Goal: Information Seeking & Learning: Compare options

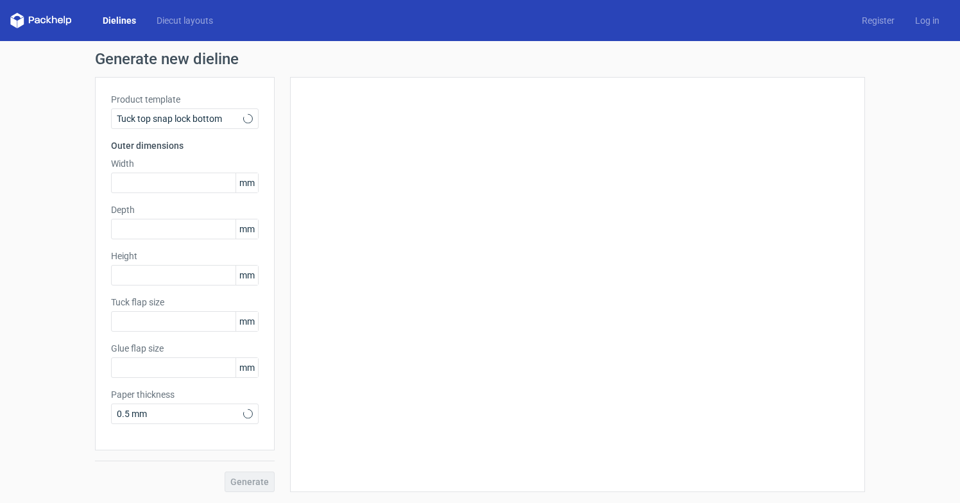
type input "15"
type input "10"
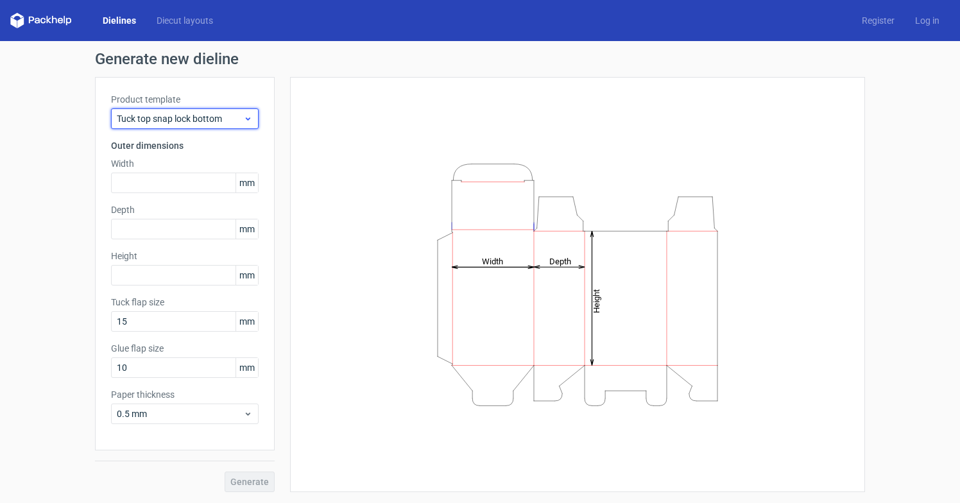
click at [212, 117] on span "Tuck top snap lock bottom" at bounding box center [180, 118] width 126 height 13
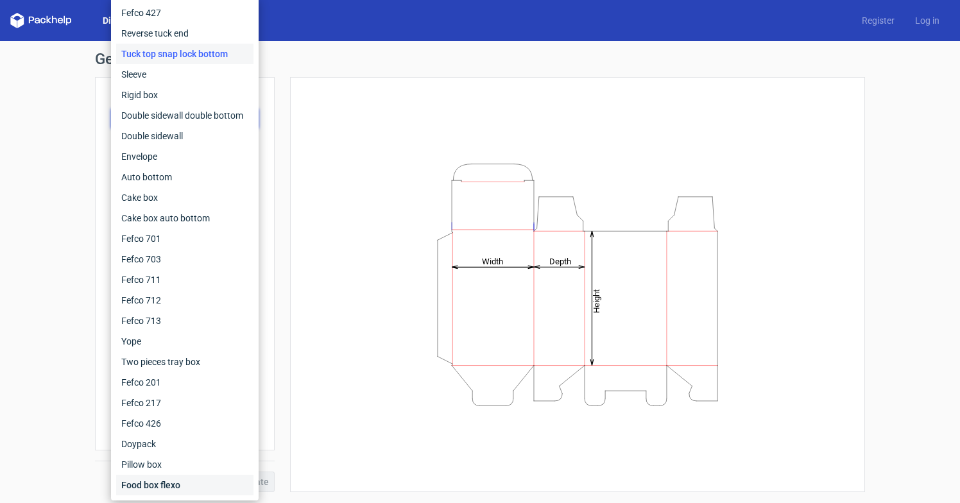
click at [178, 484] on div "Food box flexo" at bounding box center [184, 485] width 137 height 21
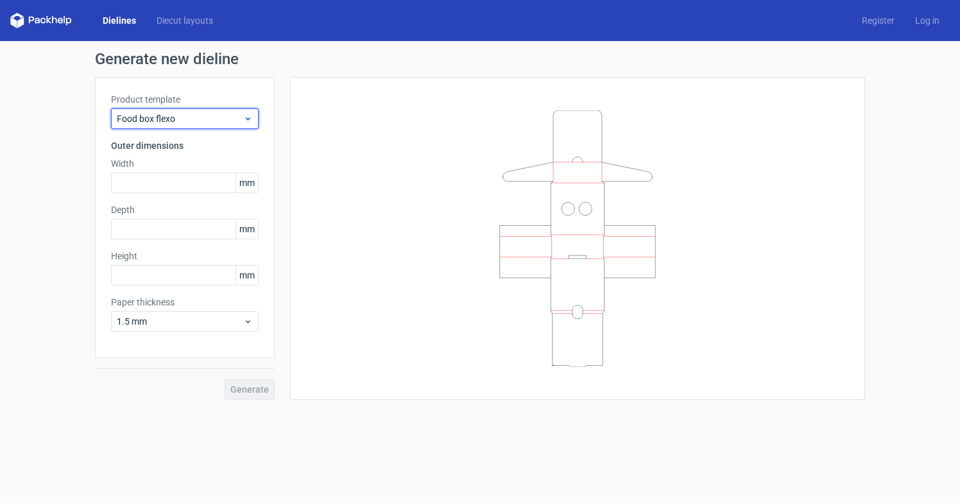
click at [252, 112] on div "Food box flexo" at bounding box center [185, 118] width 148 height 21
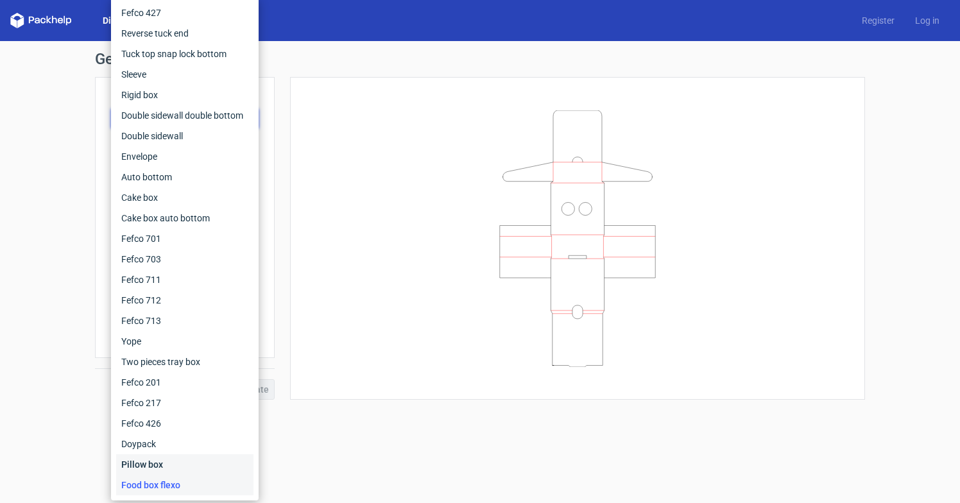
click at [169, 466] on div "Pillow box" at bounding box center [184, 464] width 137 height 21
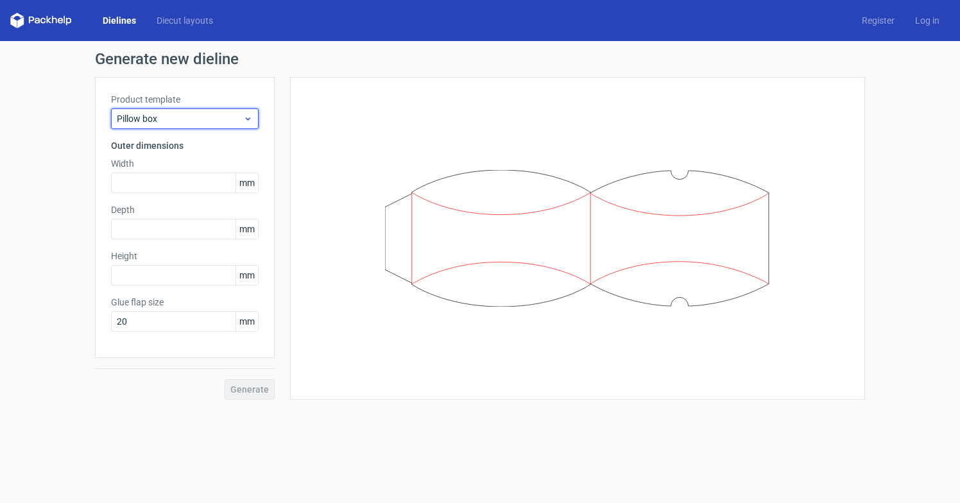
click at [208, 123] on span "Pillow box" at bounding box center [180, 118] width 126 height 13
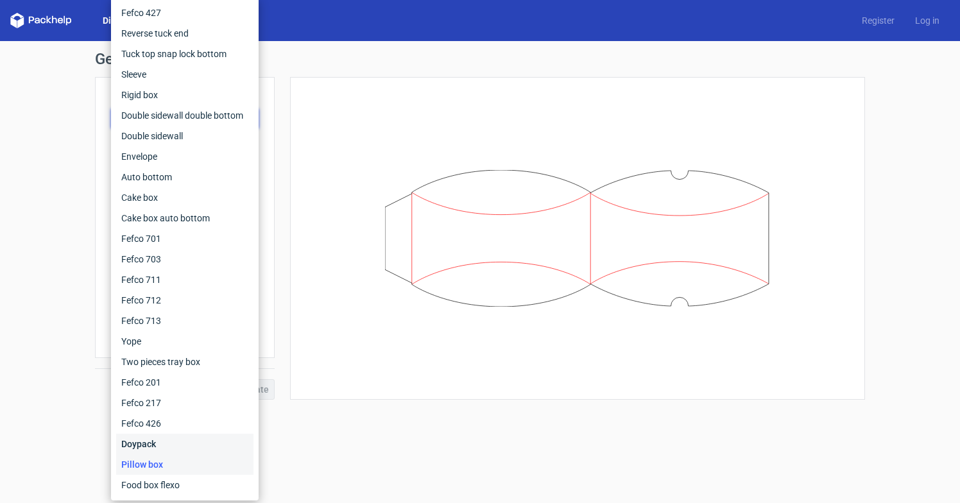
click at [171, 448] on div "Doypack" at bounding box center [184, 444] width 137 height 21
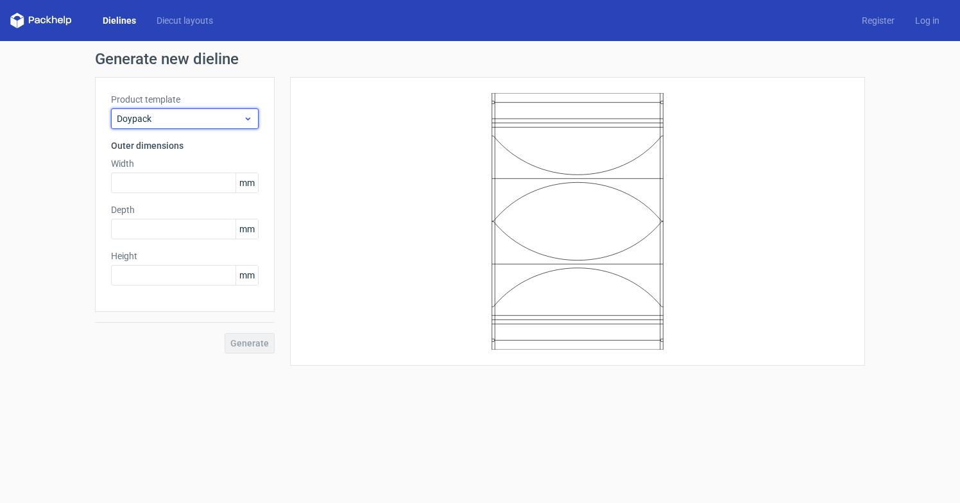
click at [189, 113] on span "Doypack" at bounding box center [180, 118] width 126 height 13
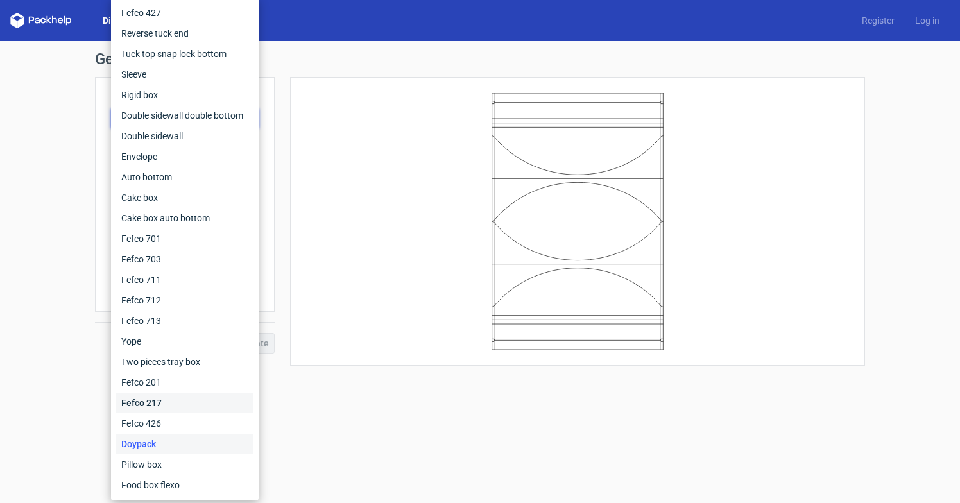
click at [177, 402] on div "Fefco 217" at bounding box center [184, 403] width 137 height 21
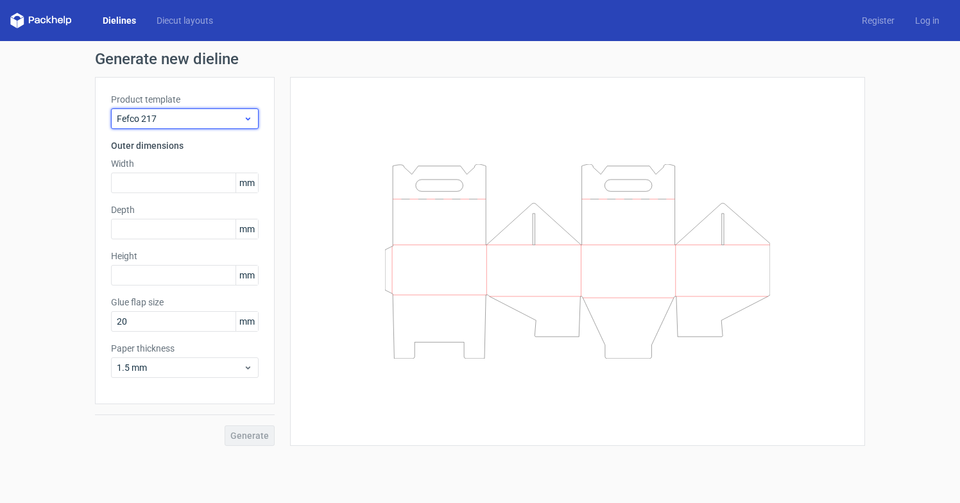
click at [212, 121] on span "Fefco 217" at bounding box center [180, 118] width 126 height 13
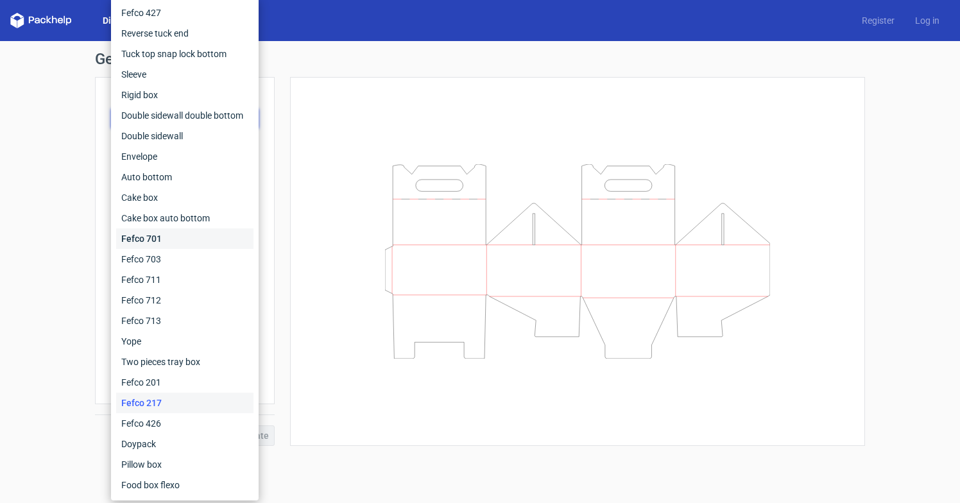
click at [206, 231] on div "Fefco 701" at bounding box center [184, 238] width 137 height 21
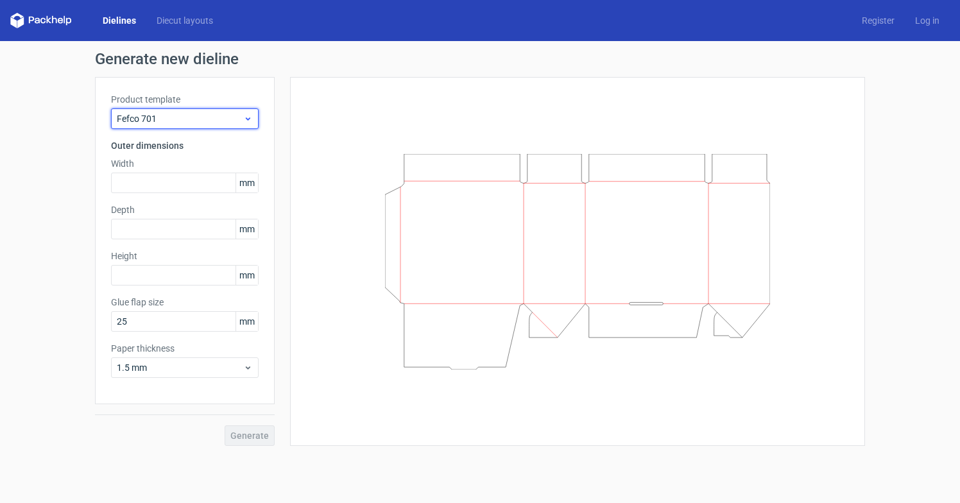
click at [209, 118] on span "Fefco 701" at bounding box center [180, 118] width 126 height 13
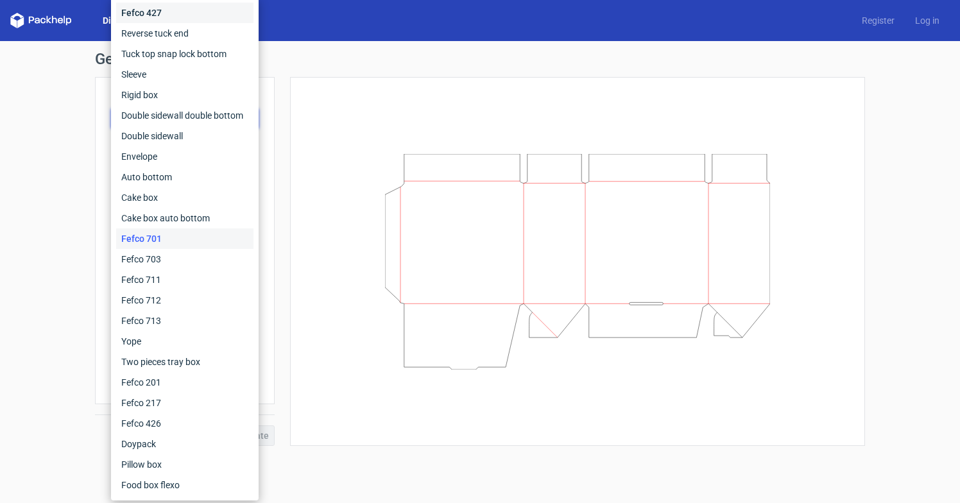
click at [200, 18] on div "Fefco 427" at bounding box center [184, 13] width 137 height 21
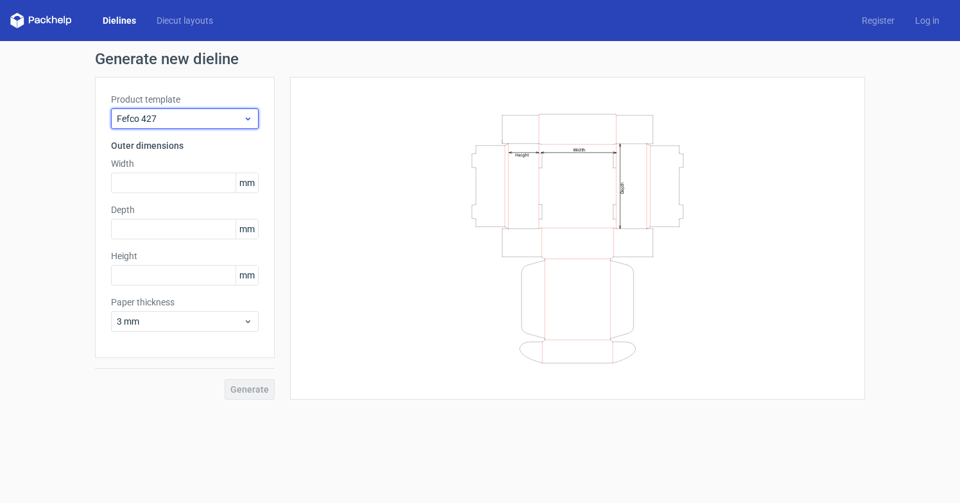
click at [197, 112] on span "Fefco 427" at bounding box center [180, 118] width 126 height 13
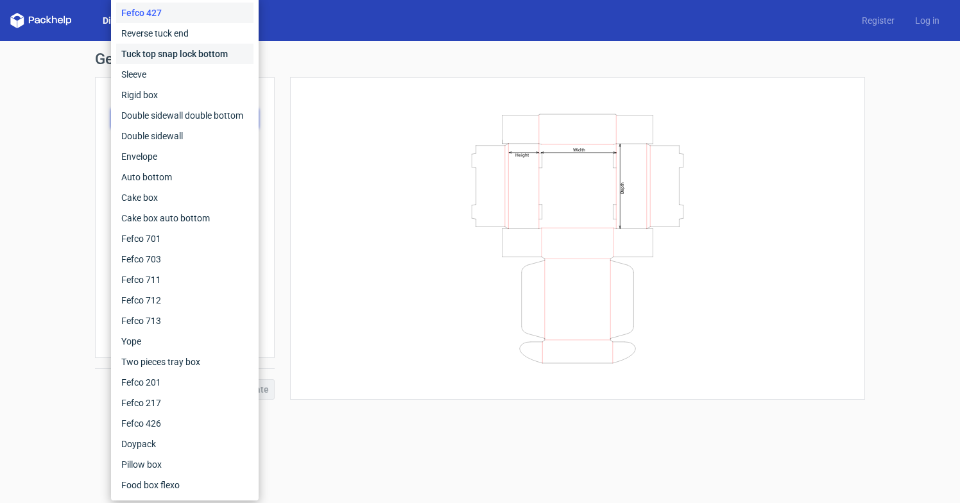
click at [182, 55] on div "Tuck top snap lock bottom" at bounding box center [184, 54] width 137 height 21
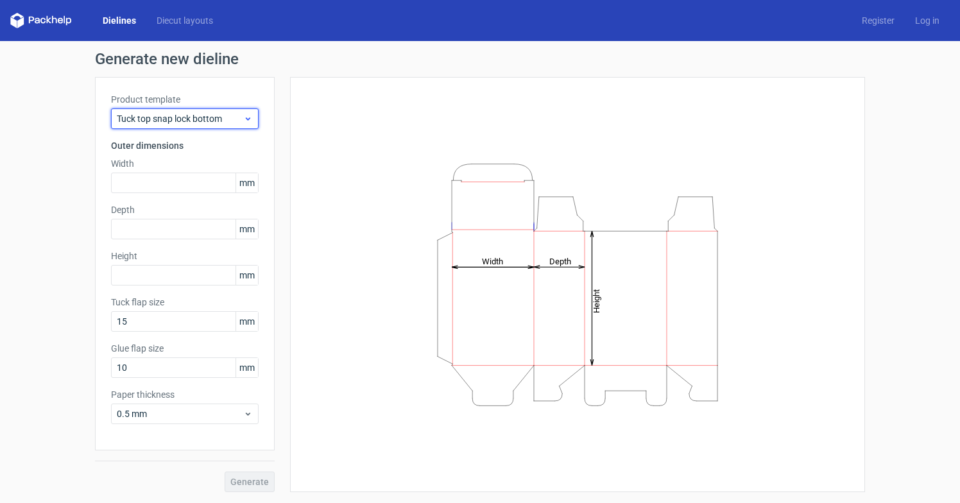
click at [182, 124] on span "Tuck top snap lock bottom" at bounding box center [180, 118] width 126 height 13
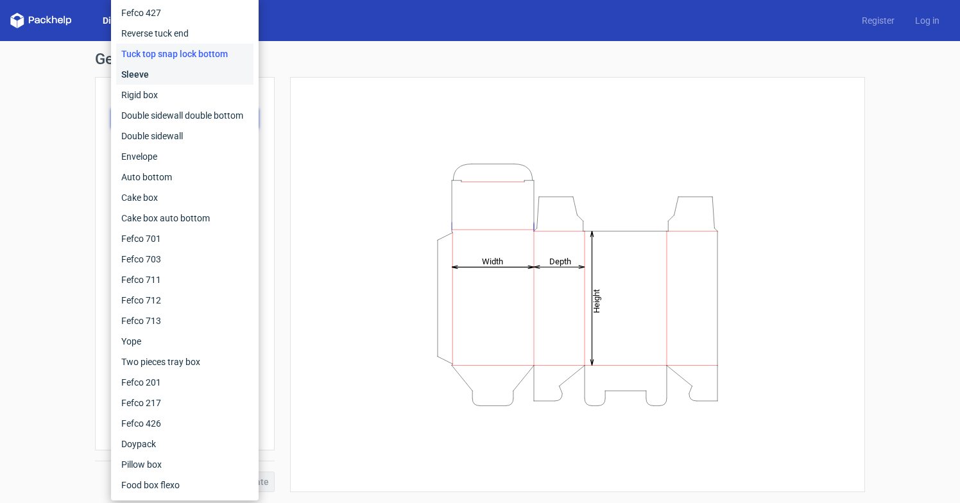
click at [181, 76] on div "Sleeve" at bounding box center [184, 74] width 137 height 21
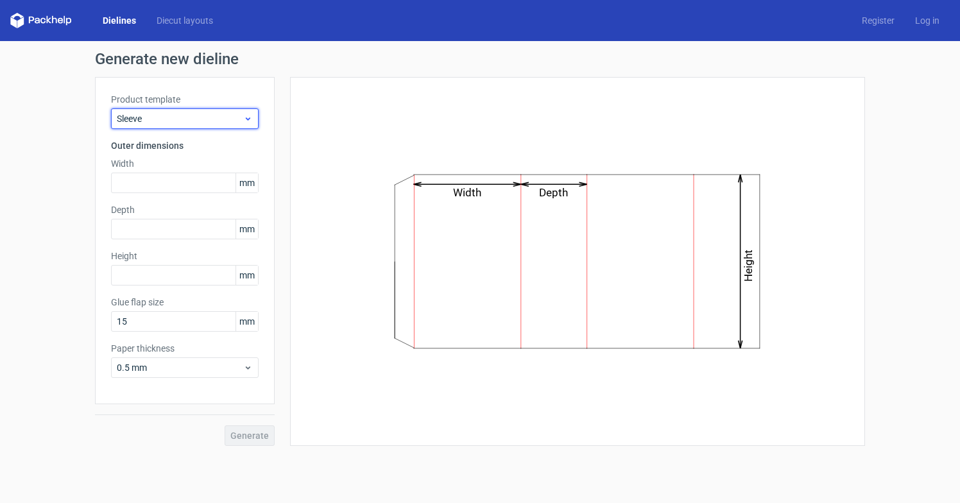
click at [182, 116] on span "Sleeve" at bounding box center [180, 118] width 126 height 13
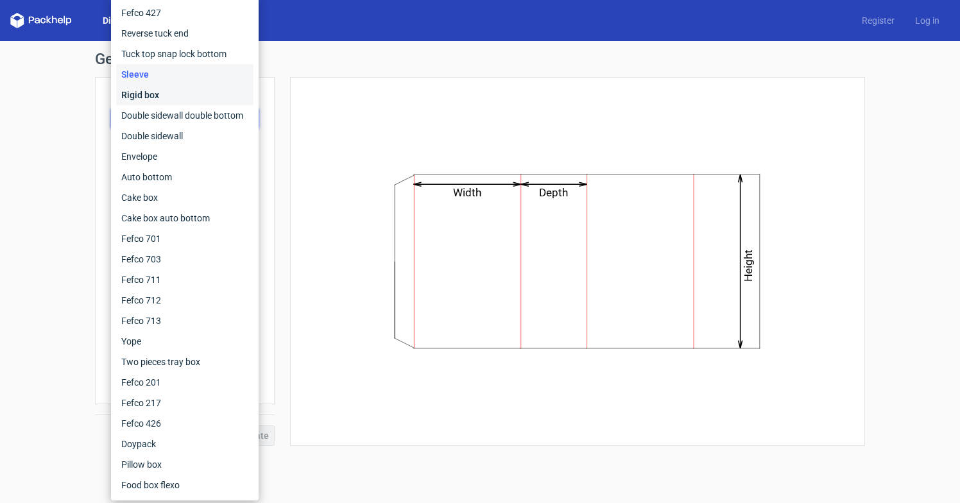
click at [177, 100] on div "Rigid box" at bounding box center [184, 95] width 137 height 21
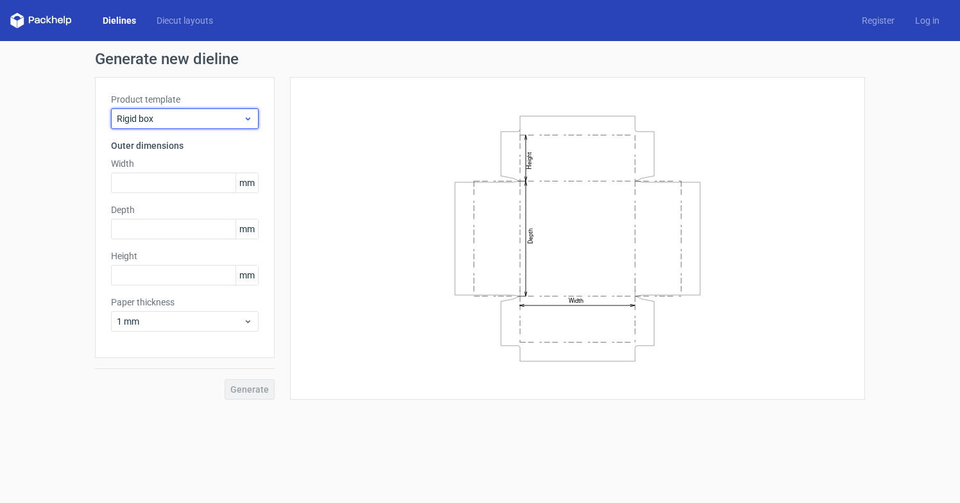
click at [177, 125] on span "Rigid box" at bounding box center [180, 118] width 126 height 13
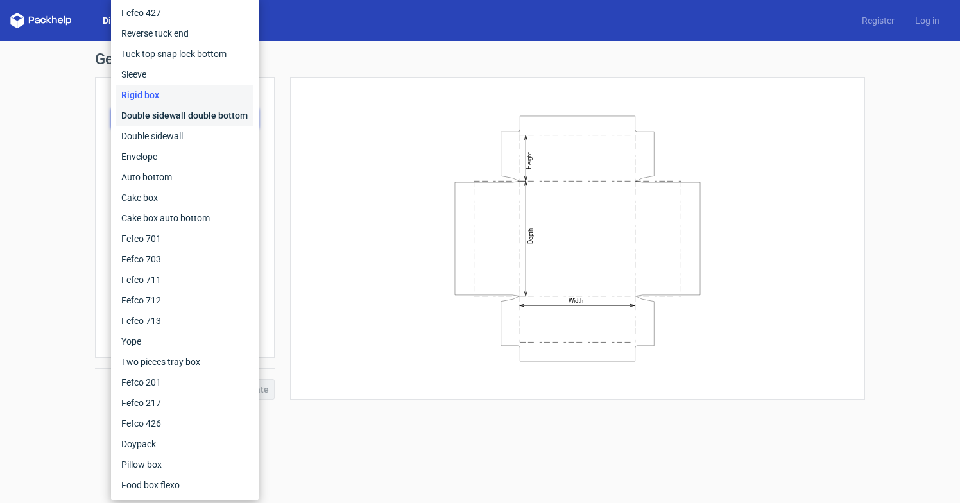
click at [178, 120] on div "Double sidewall double bottom" at bounding box center [184, 115] width 137 height 21
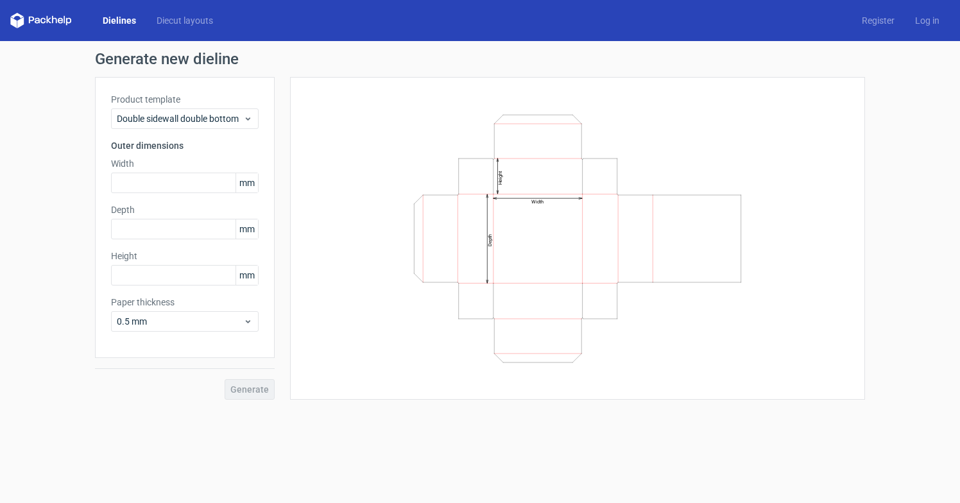
click at [177, 107] on div "Product template Double sidewall double bottom" at bounding box center [185, 111] width 148 height 36
click at [177, 115] on span "Double sidewall double bottom" at bounding box center [180, 118] width 126 height 13
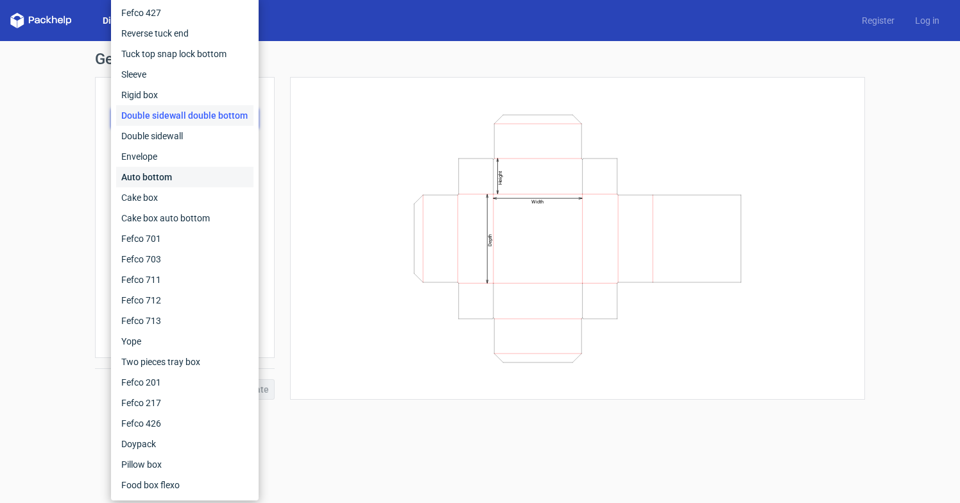
click at [173, 180] on div "Auto bottom" at bounding box center [184, 177] width 137 height 21
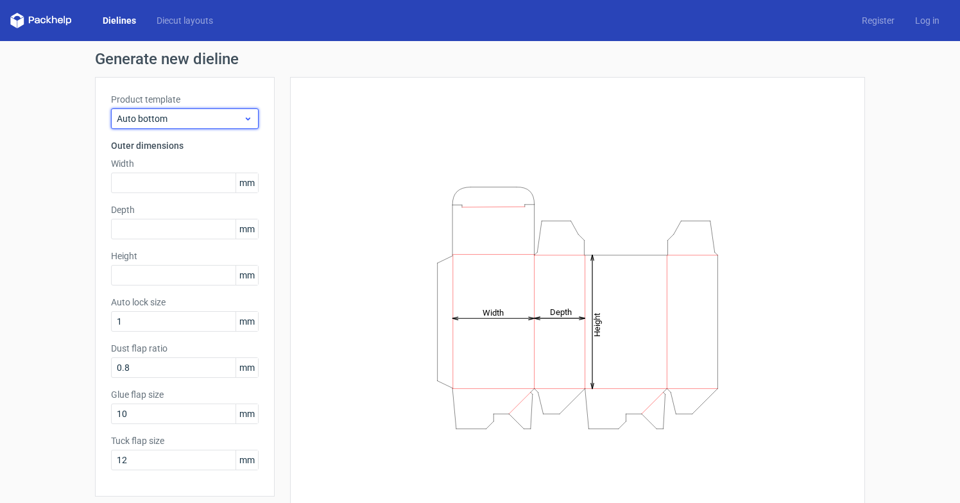
click at [205, 122] on span "Auto bottom" at bounding box center [180, 118] width 126 height 13
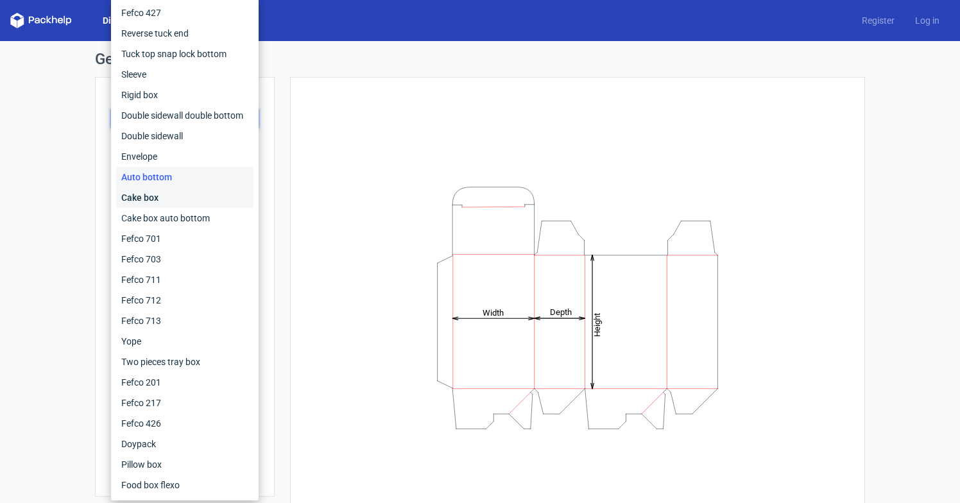
click at [188, 203] on div "Cake box" at bounding box center [184, 197] width 137 height 21
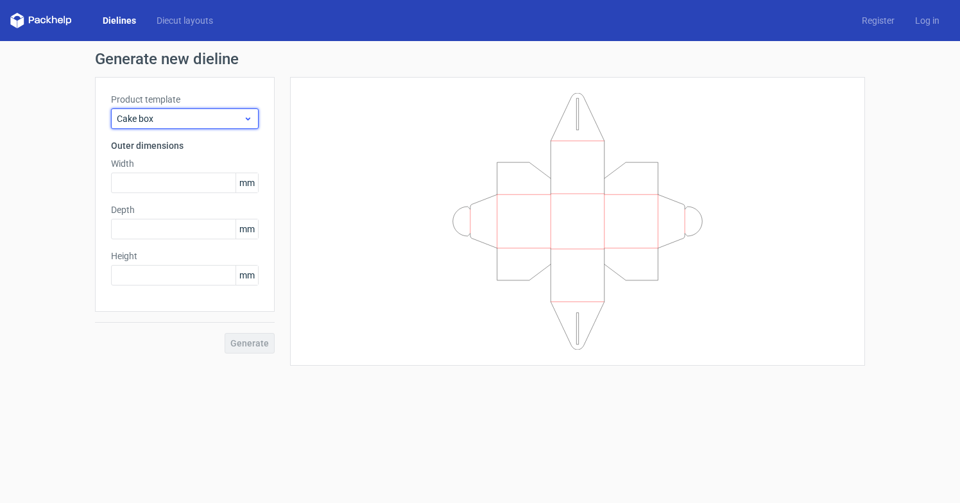
click at [188, 121] on span "Cake box" at bounding box center [180, 118] width 126 height 13
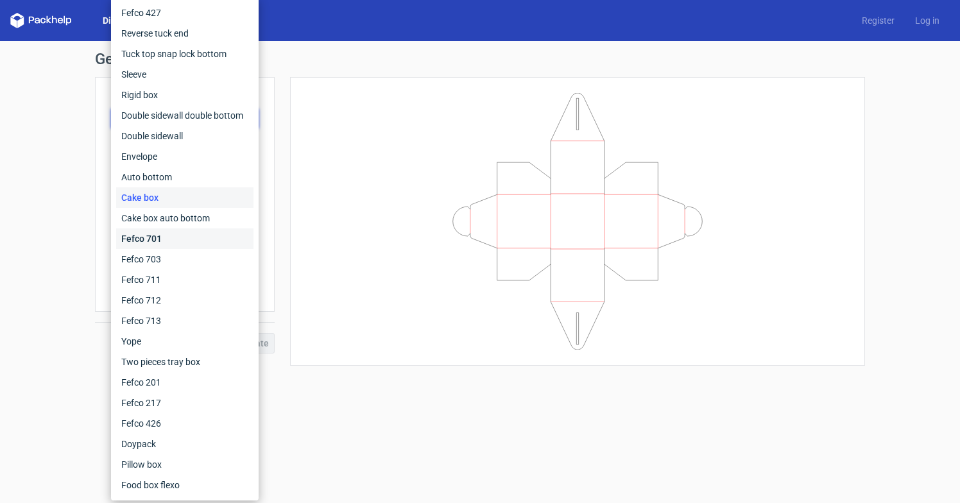
click at [169, 235] on div "Fefco 701" at bounding box center [184, 238] width 137 height 21
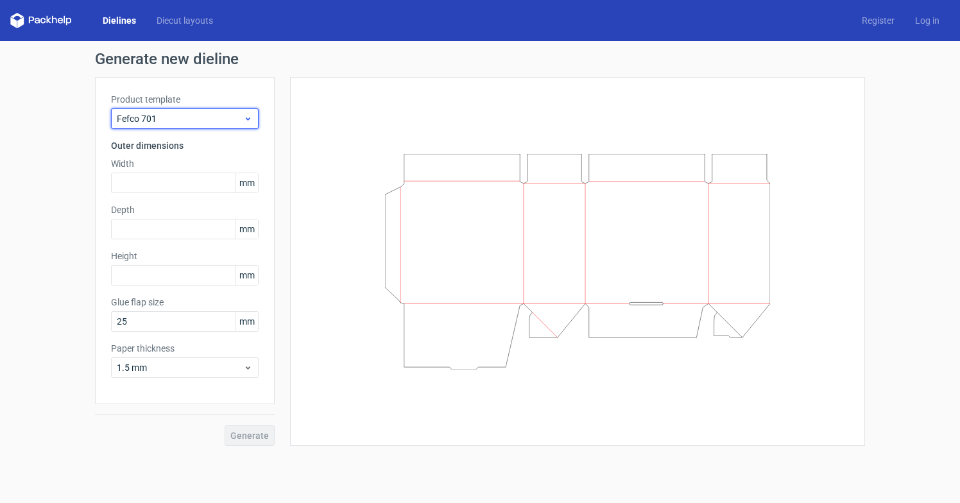
click at [184, 125] on div "Fefco 701" at bounding box center [185, 118] width 148 height 21
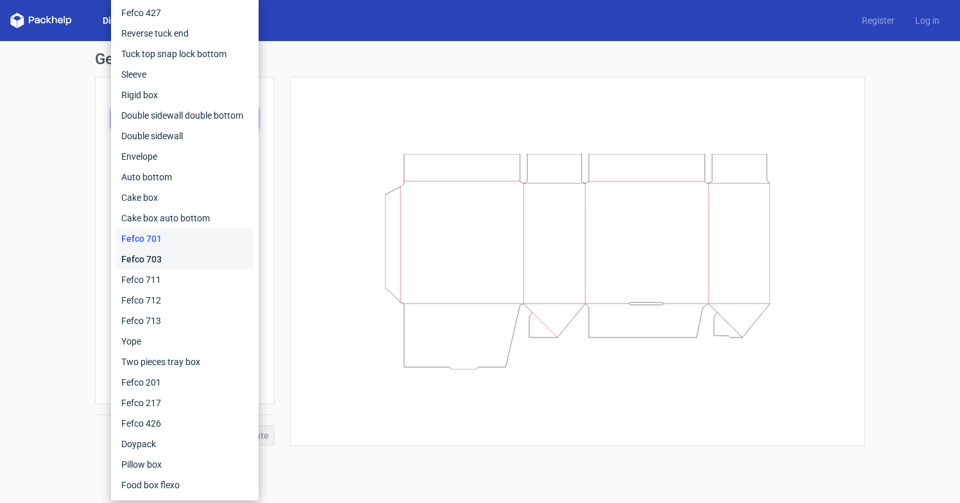
click at [172, 261] on div "Fefco 703" at bounding box center [184, 259] width 137 height 21
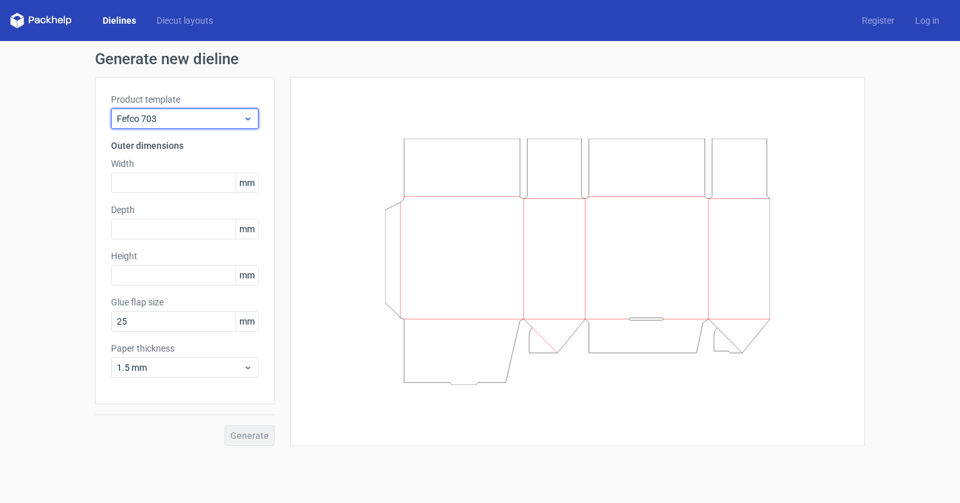
click at [172, 114] on span "Fefco 703" at bounding box center [180, 118] width 126 height 13
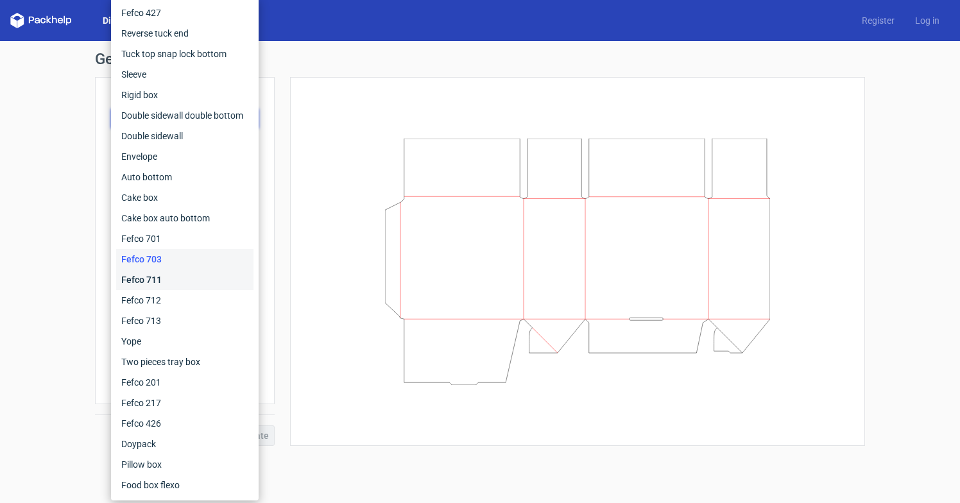
click at [167, 275] on div "Fefco 711" at bounding box center [184, 280] width 137 height 21
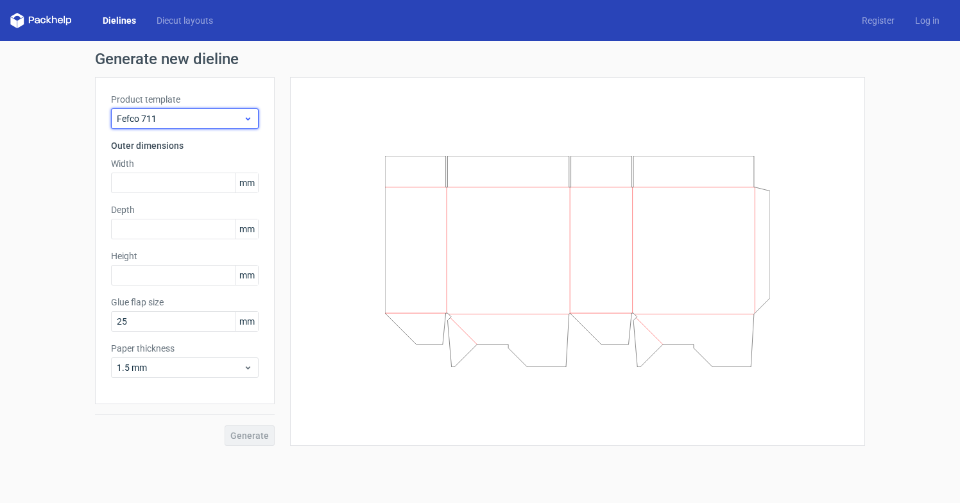
click at [175, 118] on span "Fefco 711" at bounding box center [180, 118] width 126 height 13
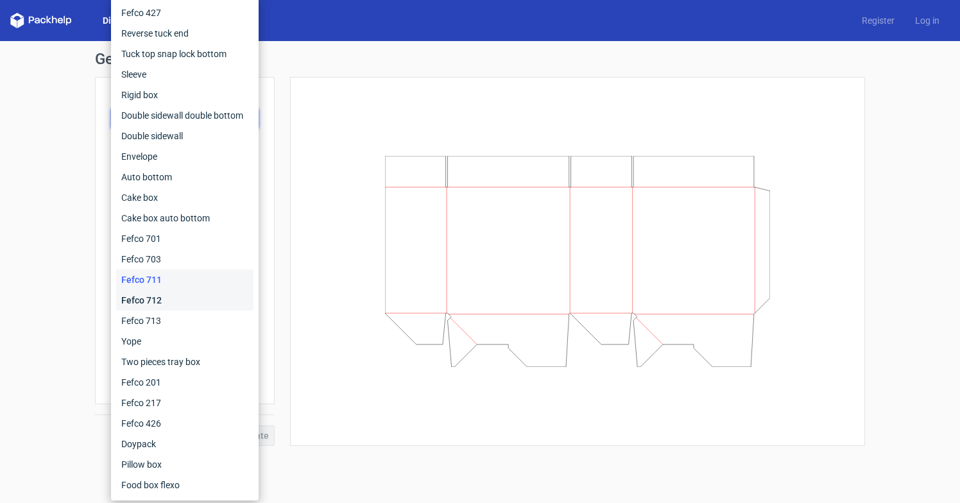
click at [173, 300] on div "Fefco 712" at bounding box center [184, 300] width 137 height 21
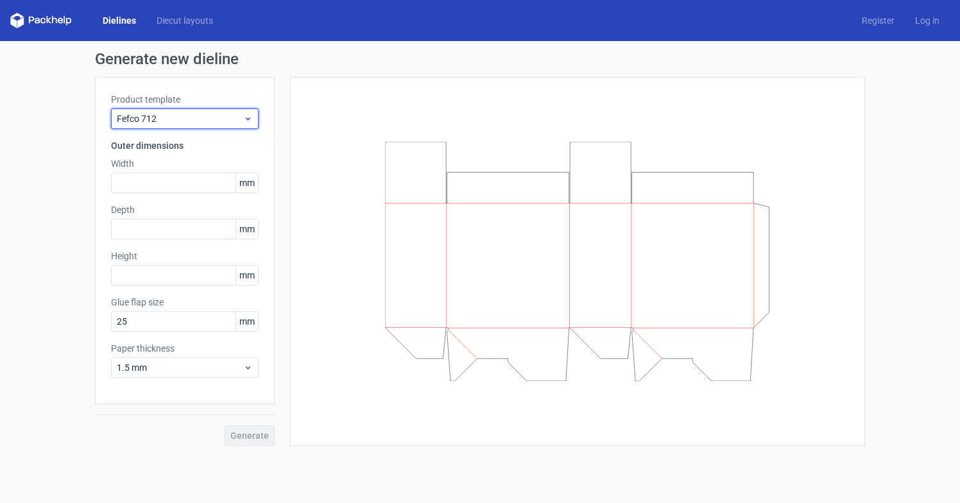
click at [177, 123] on span "Fefco 712" at bounding box center [180, 118] width 126 height 13
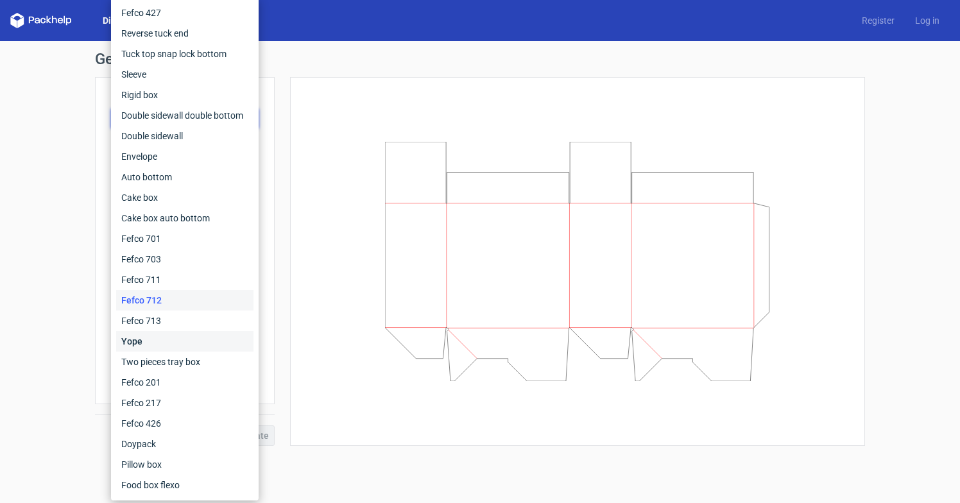
click at [182, 332] on div "Yope" at bounding box center [184, 341] width 137 height 21
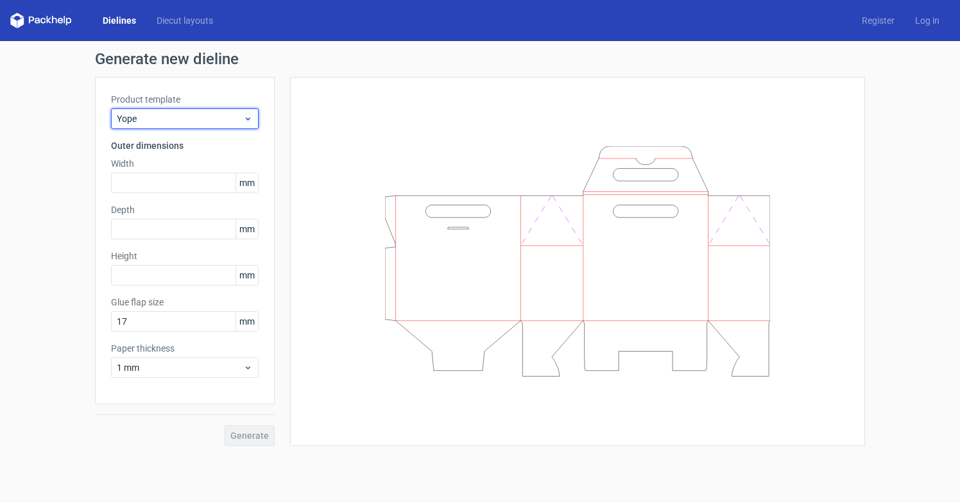
click at [193, 120] on span "Yope" at bounding box center [180, 118] width 126 height 13
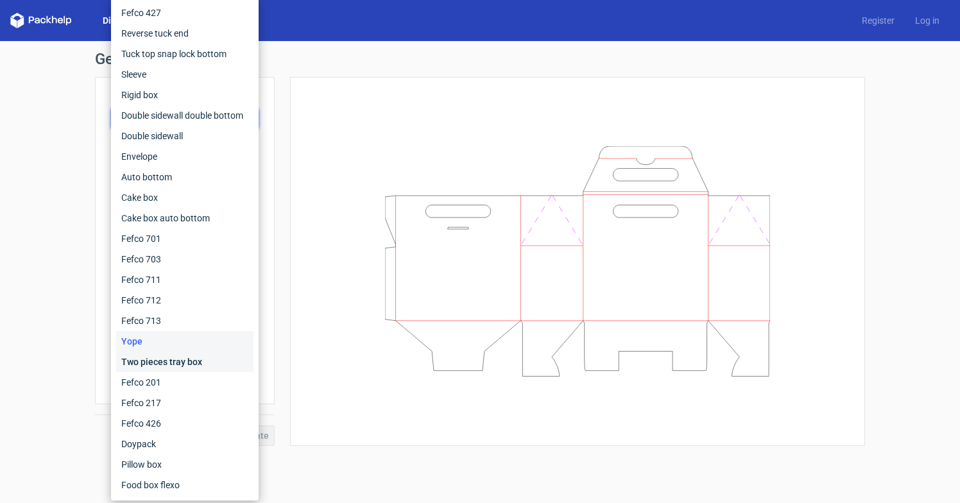
click at [197, 361] on div "Two pieces tray box" at bounding box center [184, 362] width 137 height 21
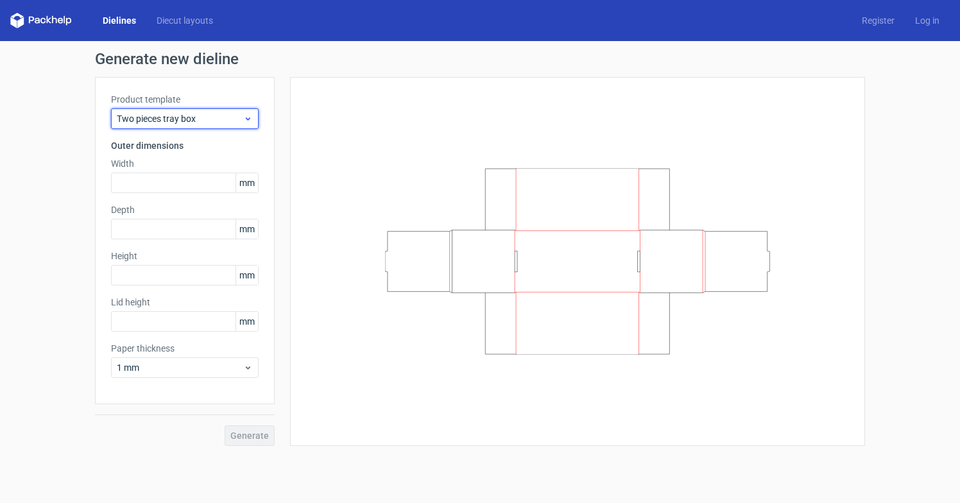
click at [193, 115] on span "Two pieces tray box" at bounding box center [180, 118] width 126 height 13
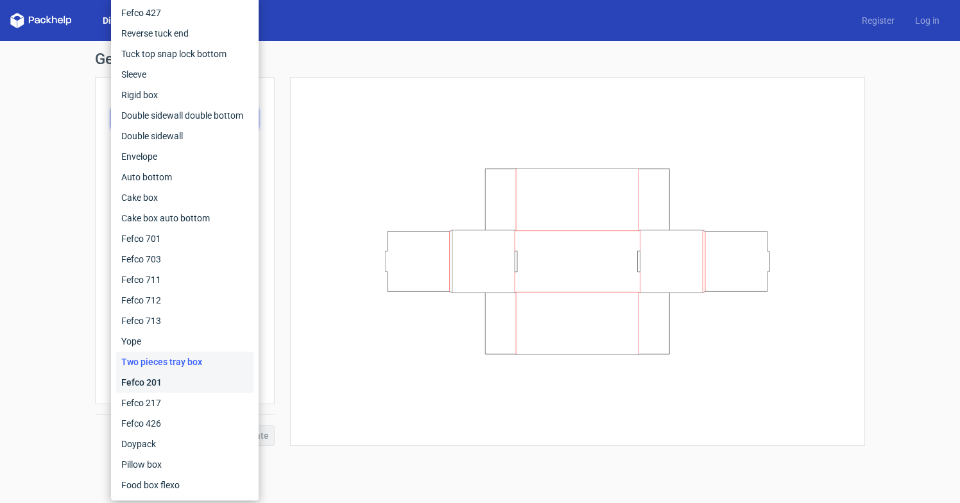
click at [186, 381] on div "Fefco 201" at bounding box center [184, 382] width 137 height 21
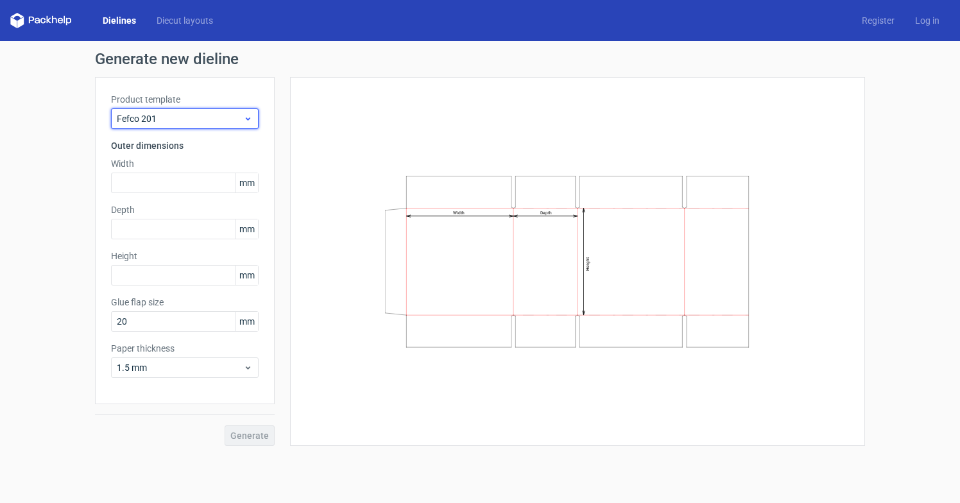
click at [200, 114] on span "Fefco 201" at bounding box center [180, 118] width 126 height 13
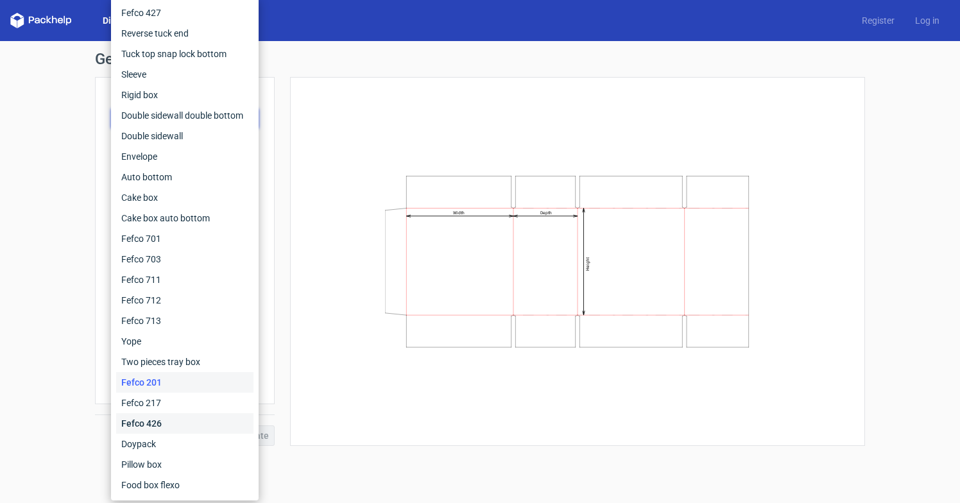
click at [162, 413] on div "Fefco 426" at bounding box center [184, 423] width 137 height 21
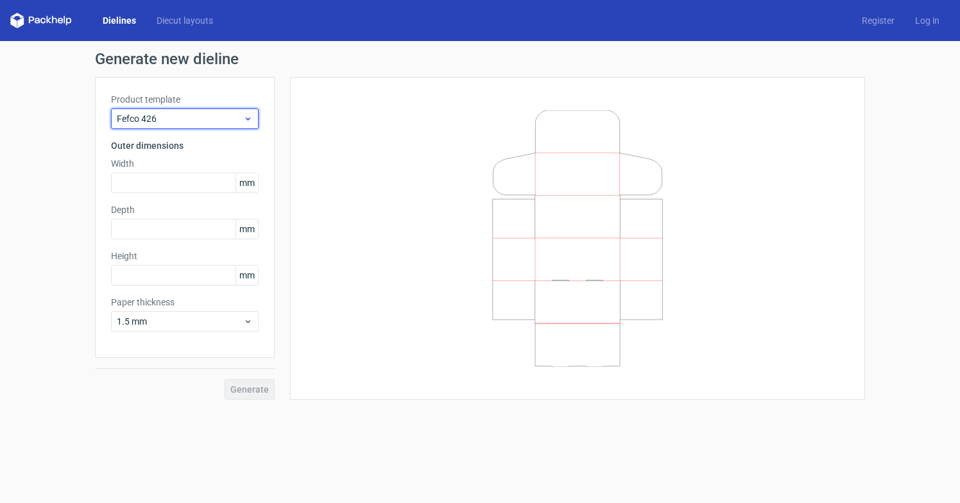
click at [196, 124] on span "Fefco 426" at bounding box center [180, 118] width 126 height 13
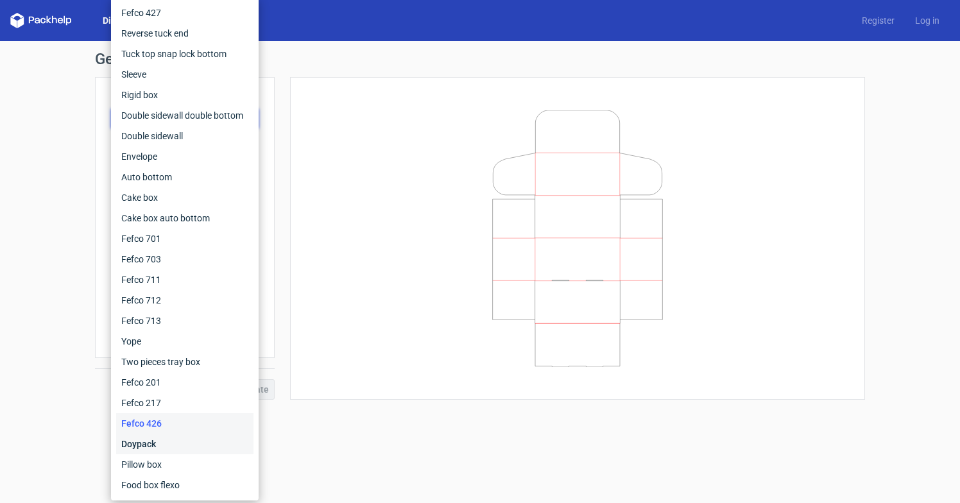
click at [165, 444] on div "Doypack" at bounding box center [184, 444] width 137 height 21
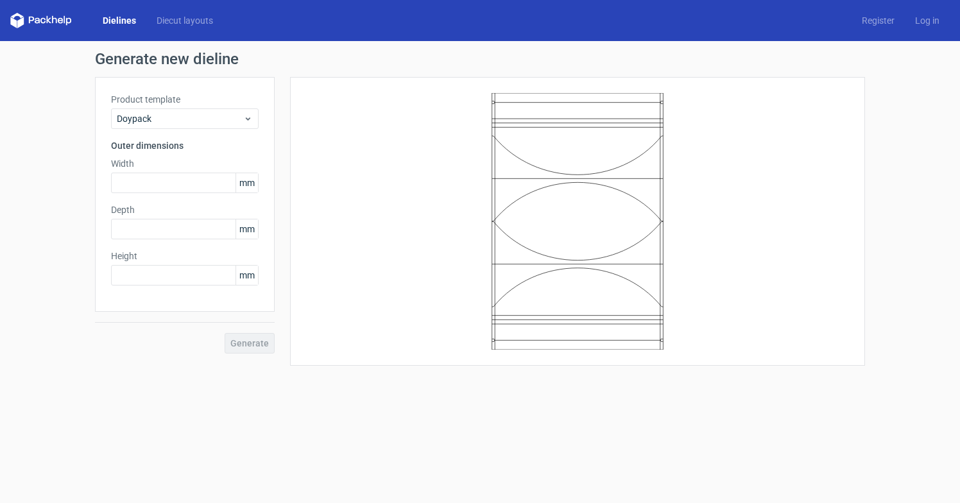
click at [115, 19] on link "Dielines" at bounding box center [119, 20] width 54 height 13
